Goal: Check status: Check status

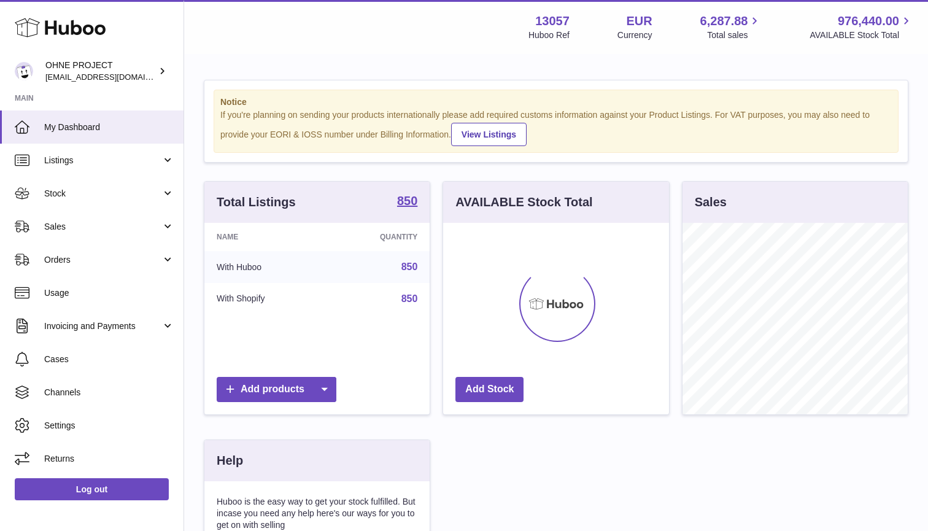
scroll to position [192, 226]
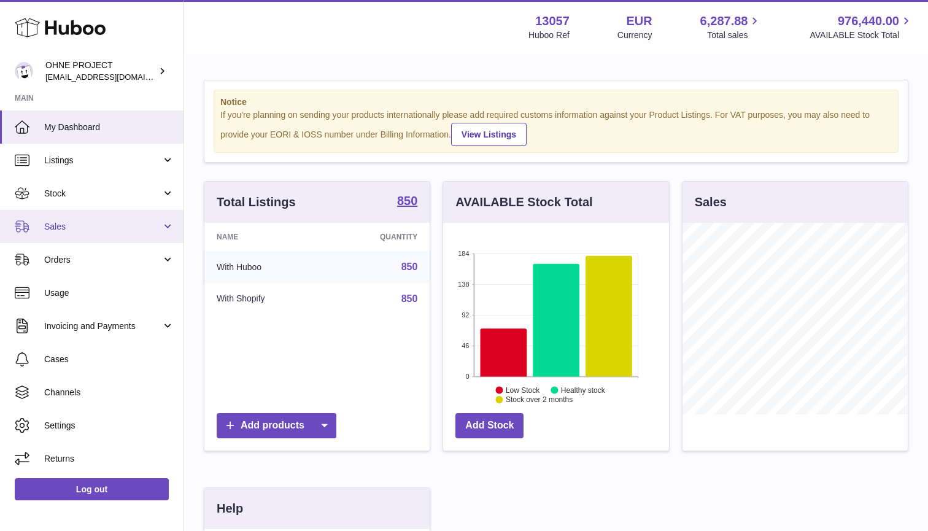
click at [125, 227] on span "Sales" at bounding box center [102, 227] width 117 height 12
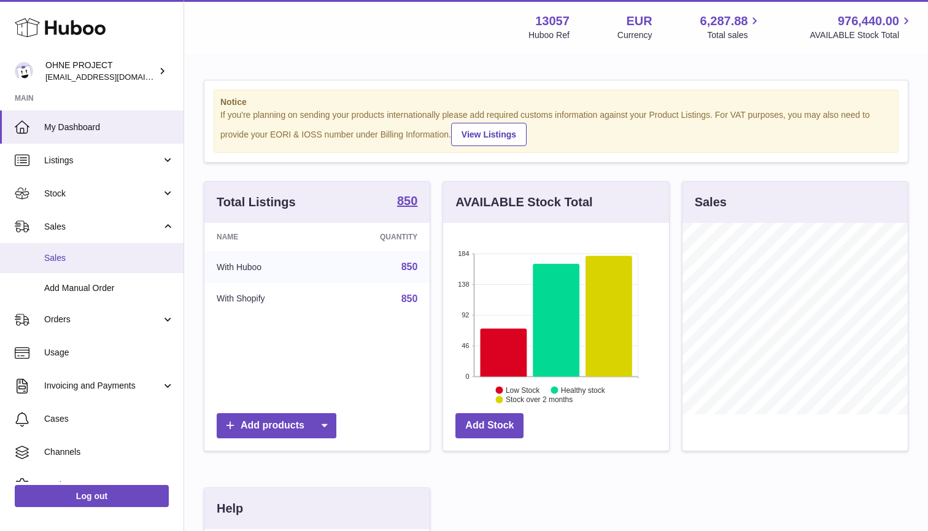
click at [113, 250] on link "Sales" at bounding box center [92, 258] width 184 height 30
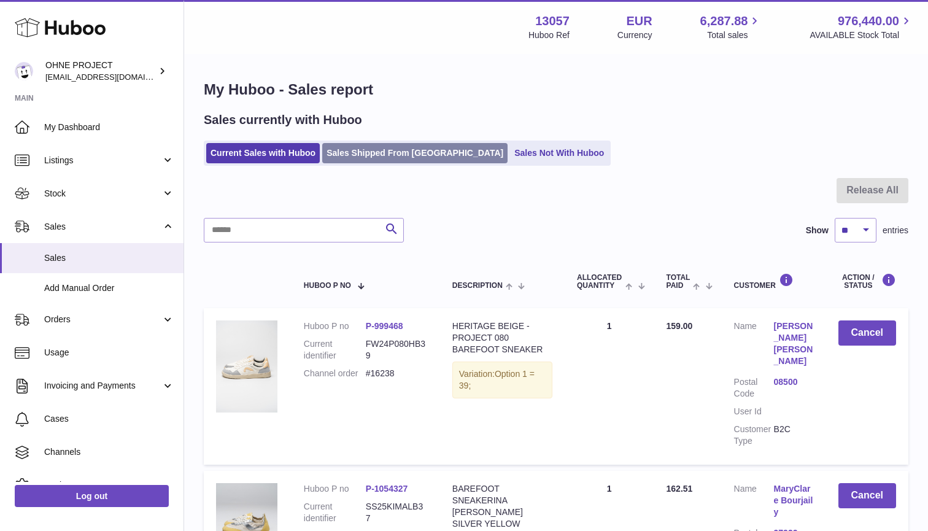
click at [354, 160] on link "Sales Shipped From Huboo" at bounding box center [414, 153] width 185 height 20
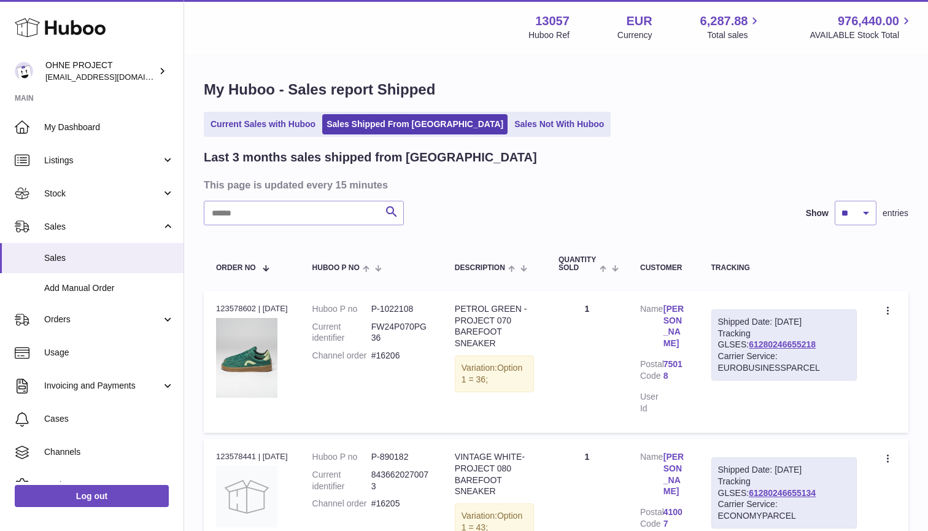
click at [309, 210] on input "text" at bounding box center [304, 213] width 200 height 25
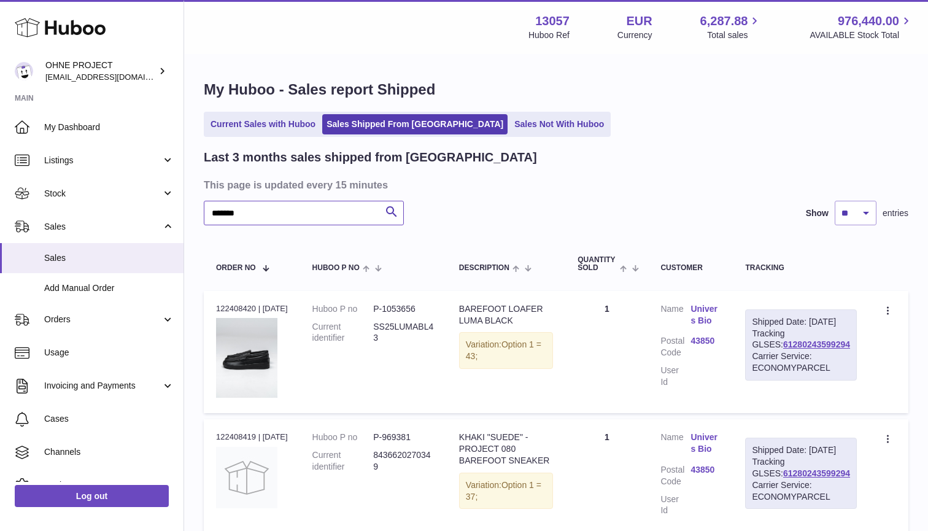
drag, startPoint x: 309, startPoint y: 210, endPoint x: 238, endPoint y: 212, distance: 71.8
click at [238, 212] on input "*******" at bounding box center [304, 213] width 200 height 25
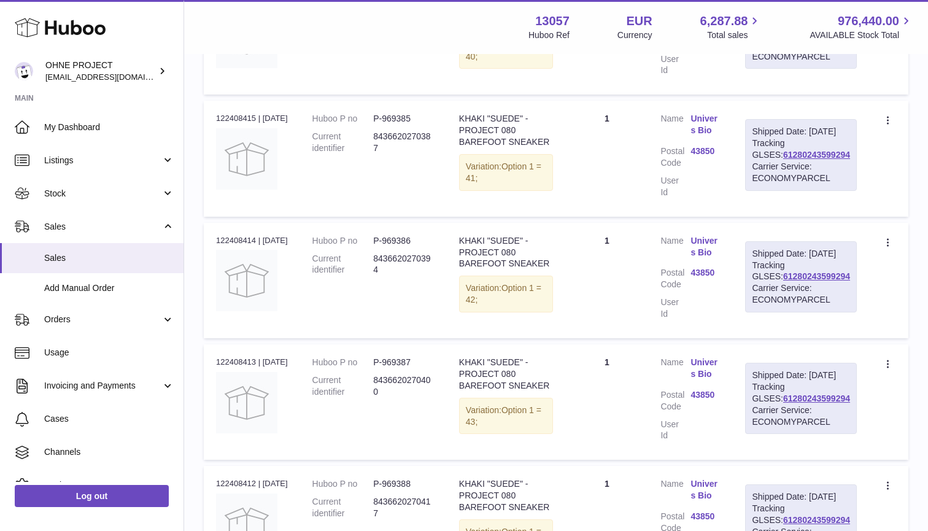
scroll to position [875, 0]
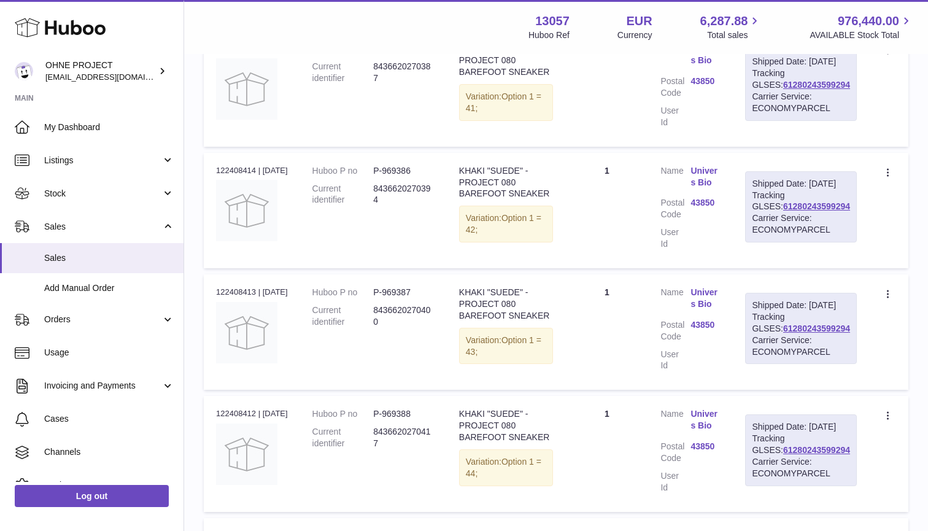
type input "*******"
click at [626, 360] on td "Quantity 1" at bounding box center [606, 331] width 83 height 115
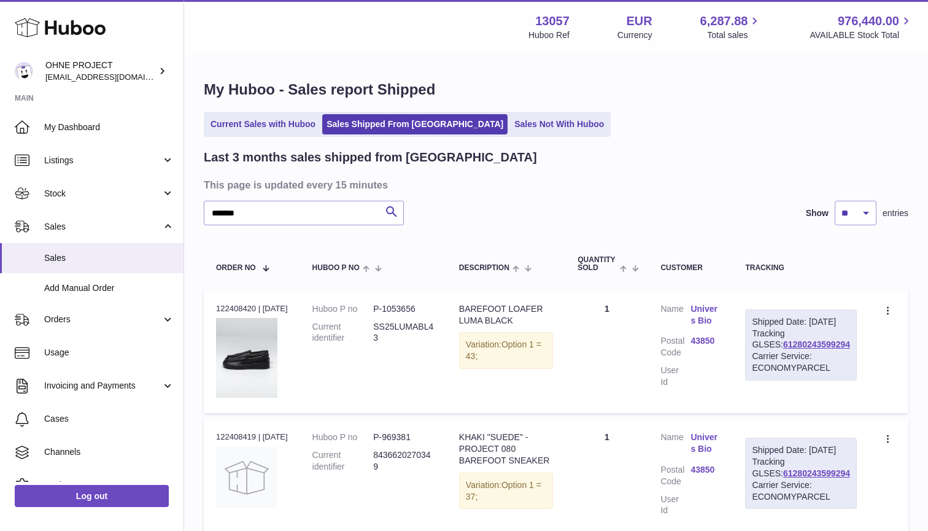
scroll to position [0, 0]
